Goal: Task Accomplishment & Management: Complete application form

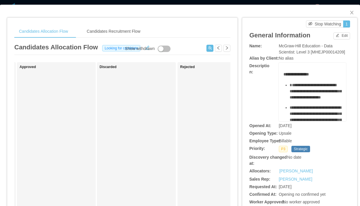
scroll to position [0, 325]
click at [351, 13] on icon "icon: close" at bounding box center [352, 12] width 5 height 5
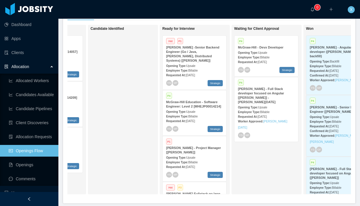
scroll to position [0, 128]
click at [197, 54] on strong "[PERSON_NAME] -Senior Backend Engineer (Go / Java, [PERSON_NAME], Distributed S…" at bounding box center [193, 54] width 53 height 17
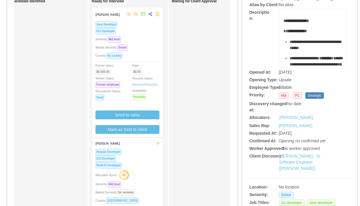
scroll to position [58, 0]
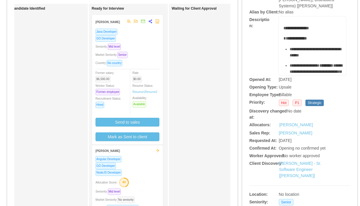
click at [146, 48] on div "Seniority: Mid level" at bounding box center [128, 46] width 64 height 7
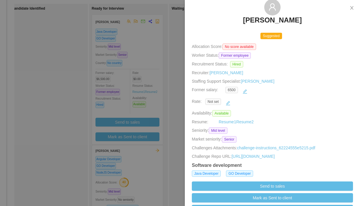
scroll to position [0, 0]
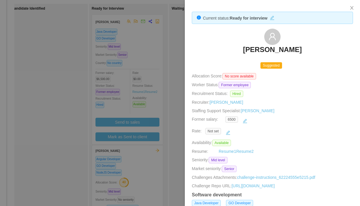
click at [155, 47] on div at bounding box center [180, 103] width 360 height 206
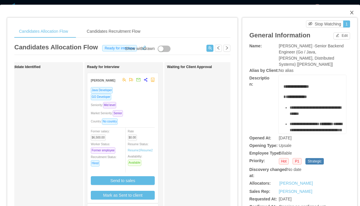
click at [354, 11] on icon "icon: close" at bounding box center [352, 12] width 5 height 5
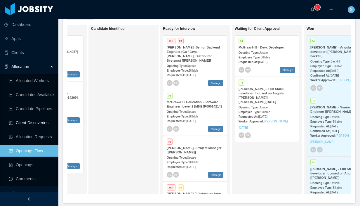
click at [33, 119] on link "Client Discoveries" at bounding box center [31, 123] width 45 height 12
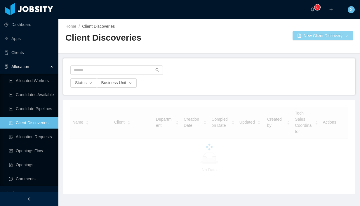
click at [313, 34] on button "New Client Discovery" at bounding box center [323, 35] width 60 height 9
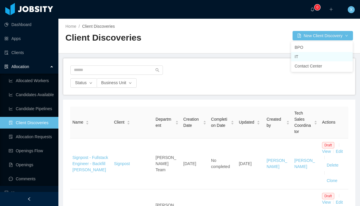
click at [303, 54] on li "IT" at bounding box center [322, 56] width 62 height 9
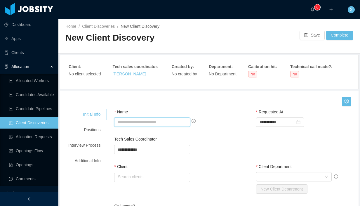
click at [155, 122] on input "Name" at bounding box center [152, 121] width 76 height 9
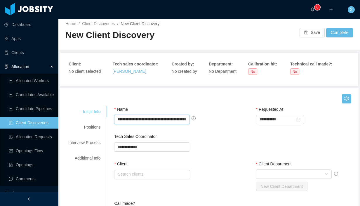
scroll to position [0, 67]
drag, startPoint x: 171, startPoint y: 120, endPoint x: 187, endPoint y: 121, distance: 16.7
click at [188, 121] on input "**********" at bounding box center [152, 119] width 76 height 9
type input "**********"
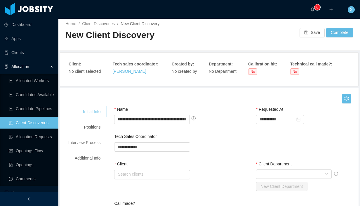
scroll to position [0, 0]
click at [208, 123] on div "**********" at bounding box center [164, 119] width 101 height 9
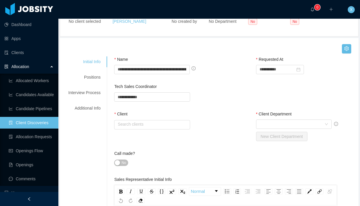
scroll to position [53, 0]
click at [167, 124] on input "text" at bounding box center [152, 123] width 76 height 9
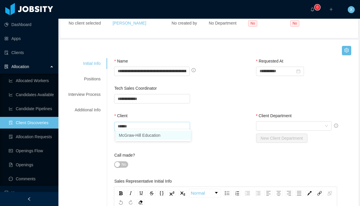
click at [156, 137] on li "McGraw-Hill Education" at bounding box center [153, 135] width 76 height 9
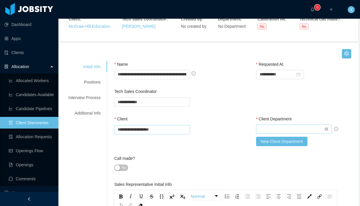
type input "**********"
click at [272, 130] on div "Select Client Department" at bounding box center [292, 129] width 65 height 9
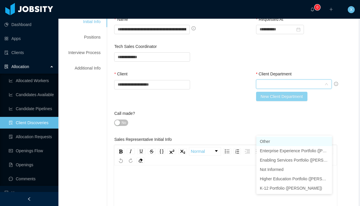
scroll to position [93, 0]
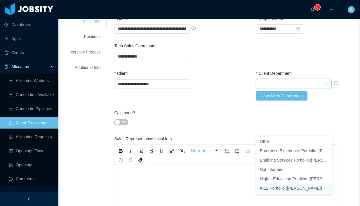
click at [271, 189] on li "K-12 Portfolio ([PERSON_NAME])" at bounding box center [295, 187] width 76 height 9
type input "*"
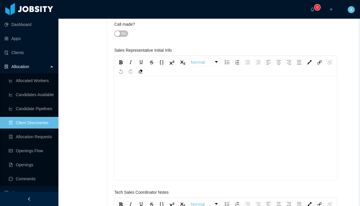
scroll to position [193, 0]
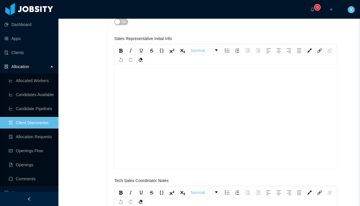
click at [180, 84] on div "rdw-editor" at bounding box center [226, 125] width 214 height 102
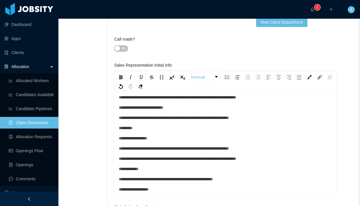
scroll to position [0, 0]
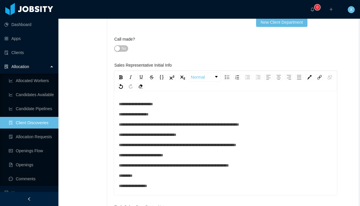
click at [151, 104] on span "**********" at bounding box center [136, 104] width 34 height 4
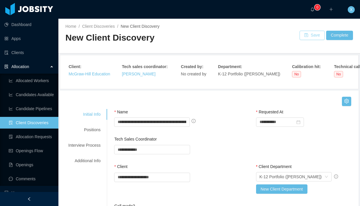
click at [308, 35] on button "Save" at bounding box center [312, 35] width 25 height 9
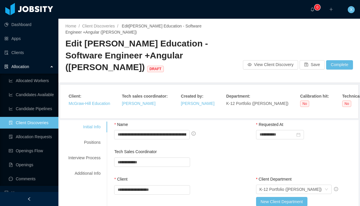
scroll to position [0, 0]
